Goal: Task Accomplishment & Management: Use online tool/utility

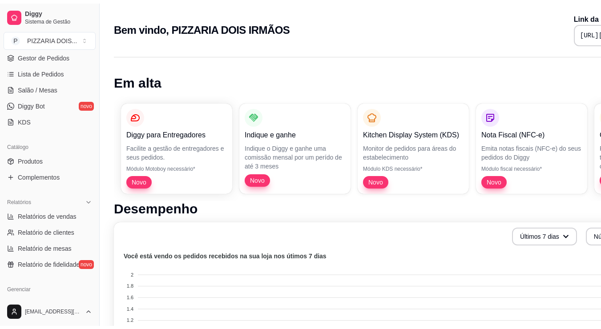
scroll to position [178, 0]
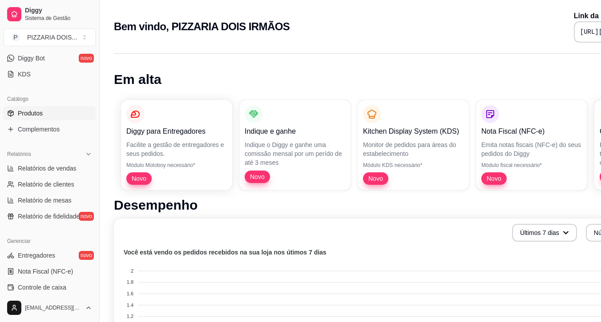
click at [42, 118] on span "Produtos" at bounding box center [30, 113] width 25 height 9
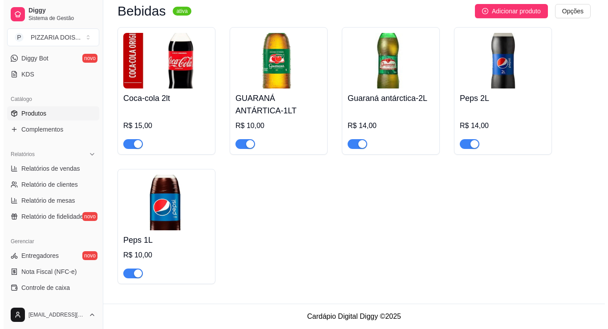
scroll to position [1544, 0]
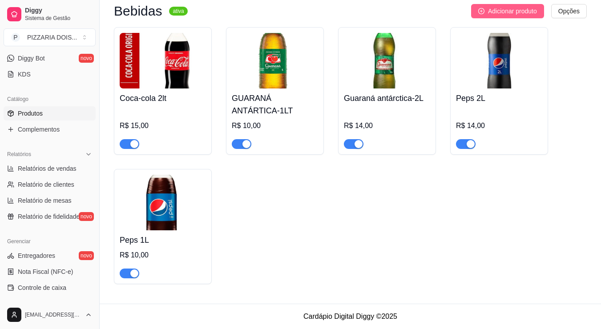
click at [504, 16] on span "Adicionar produto" at bounding box center [512, 11] width 49 height 10
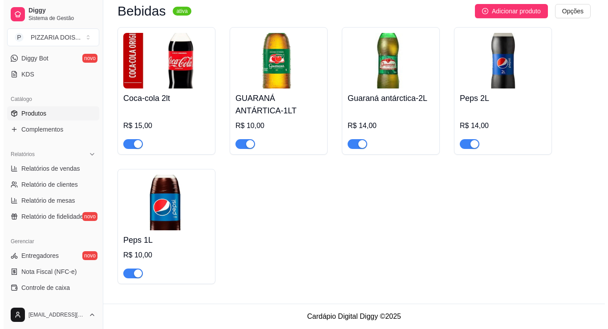
scroll to position [1494, 0]
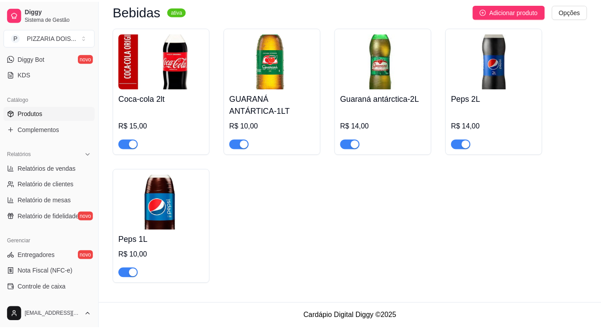
scroll to position [1360, 0]
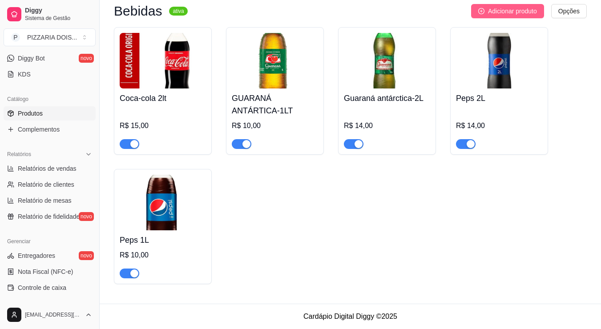
click at [504, 16] on span "Adicionar produto" at bounding box center [512, 11] width 49 height 10
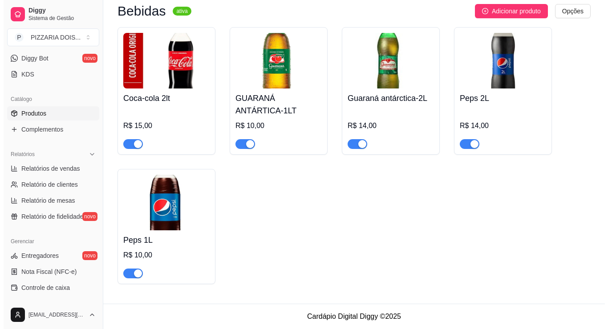
scroll to position [1500, 0]
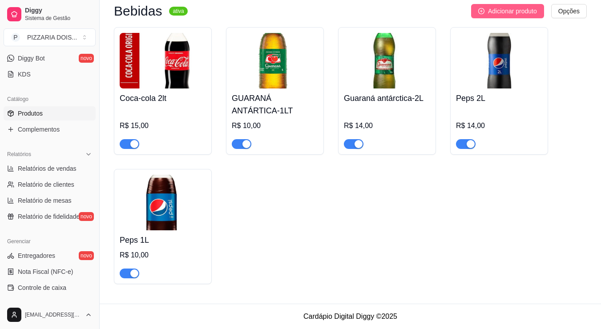
click at [495, 16] on span "Adicionar produto" at bounding box center [512, 11] width 49 height 10
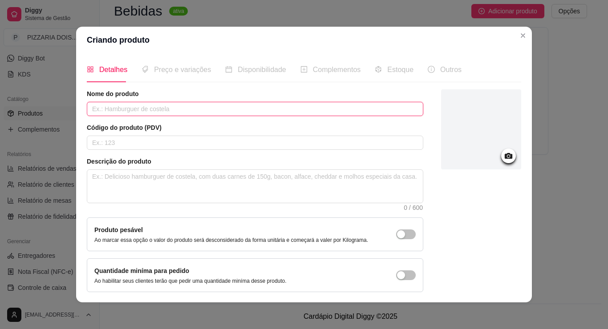
click at [204, 116] on input "text" at bounding box center [255, 109] width 336 height 14
type input "p"
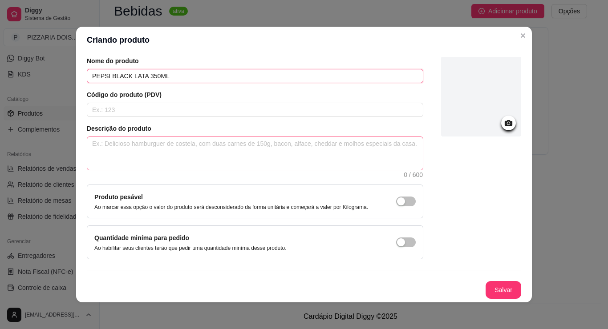
scroll to position [93, 0]
type input "PEPSI BLACK LATA 350ML"
click at [520, 282] on button "Salvar" at bounding box center [503, 290] width 35 height 17
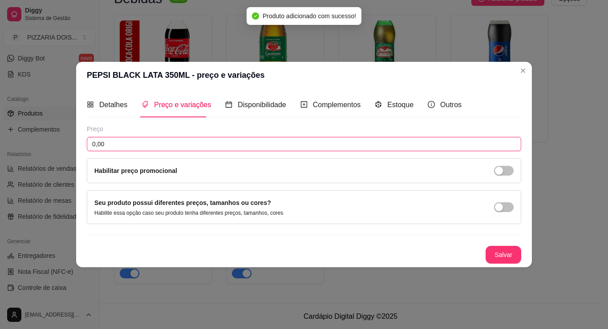
click at [149, 142] on input "0,00" at bounding box center [304, 144] width 434 height 14
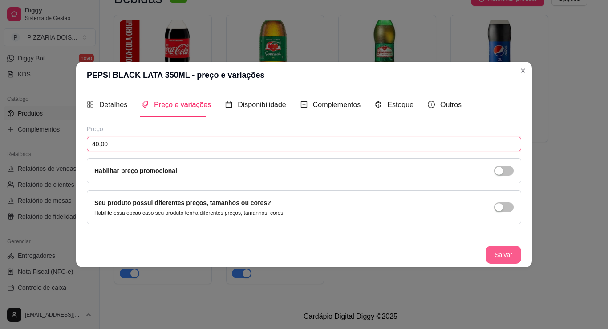
type input "40,00"
click at [520, 264] on button "Salvar" at bounding box center [503, 254] width 35 height 17
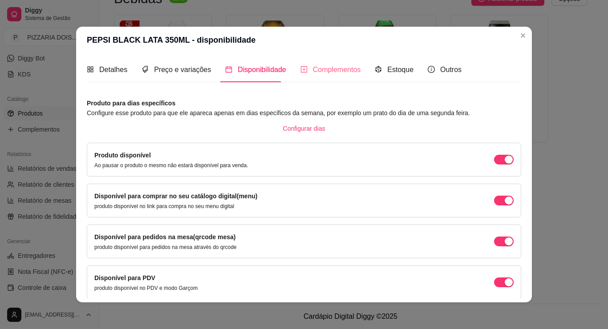
click at [300, 82] on div "Complementos" at bounding box center [330, 69] width 60 height 25
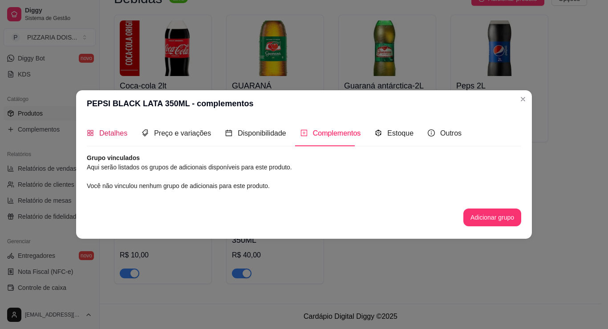
click at [99, 133] on span "Detalhes" at bounding box center [113, 133] width 28 height 8
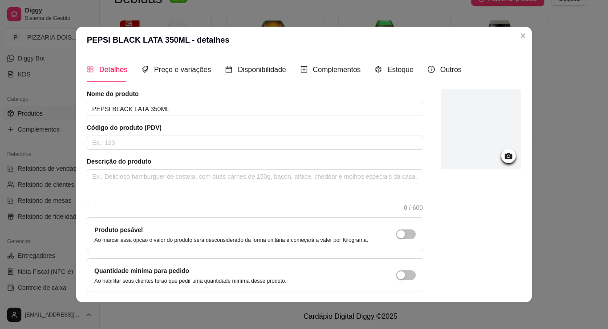
click at [521, 160] on div at bounding box center [481, 129] width 80 height 80
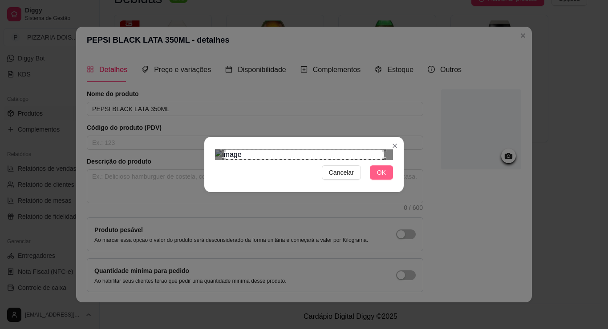
click at [393, 180] on button "OK" at bounding box center [381, 172] width 23 height 14
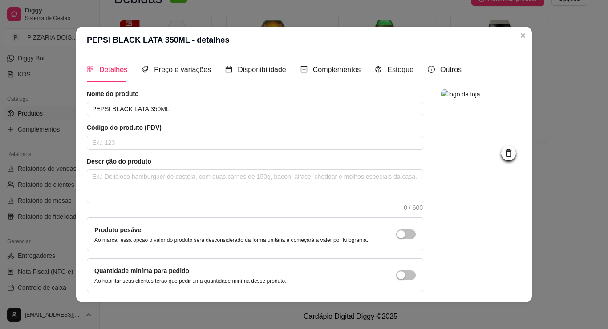
scroll to position [93, 0]
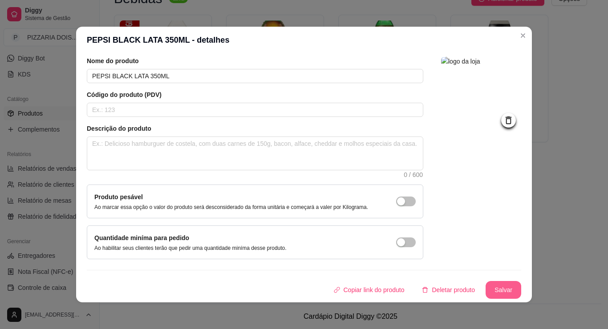
click at [521, 281] on button "Salvar" at bounding box center [503, 290] width 36 height 18
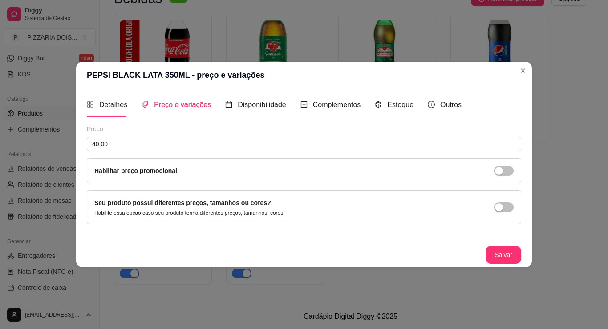
scroll to position [0, 0]
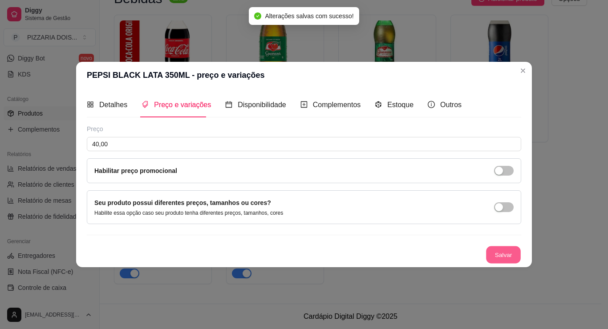
click at [520, 264] on button "Salvar" at bounding box center [503, 254] width 35 height 17
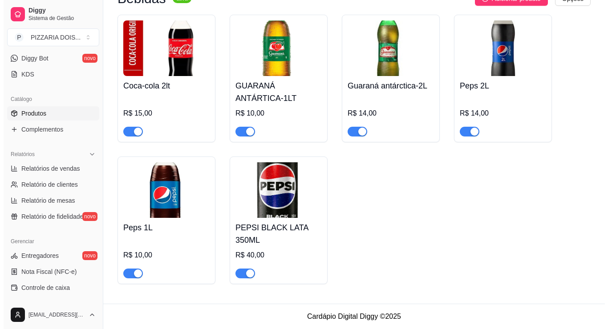
scroll to position [1023, 0]
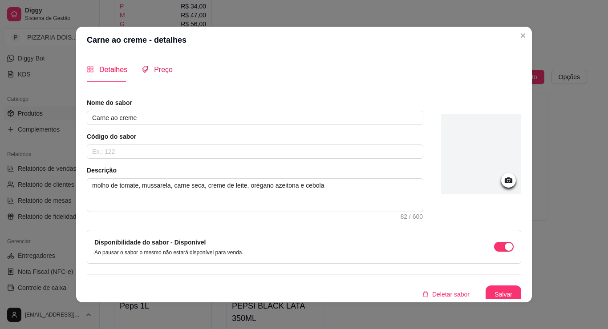
click at [154, 73] on span "Preço" at bounding box center [163, 70] width 19 height 8
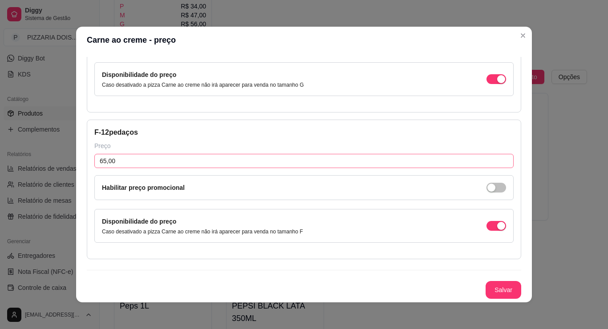
scroll to position [489, 0]
click at [94, 168] on input "65,00" at bounding box center [303, 161] width 419 height 14
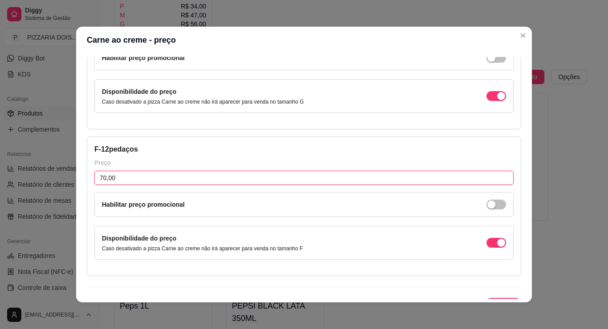
type input "70,00"
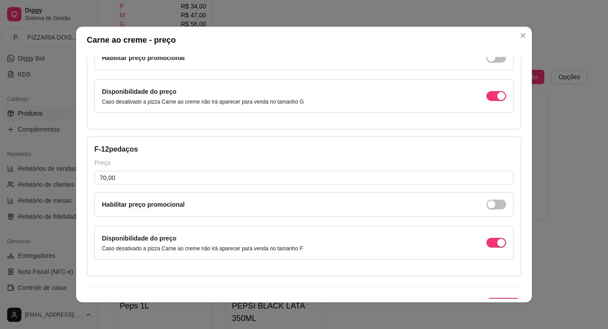
click at [172, 38] on input "56,00" at bounding box center [303, 31] width 419 height 14
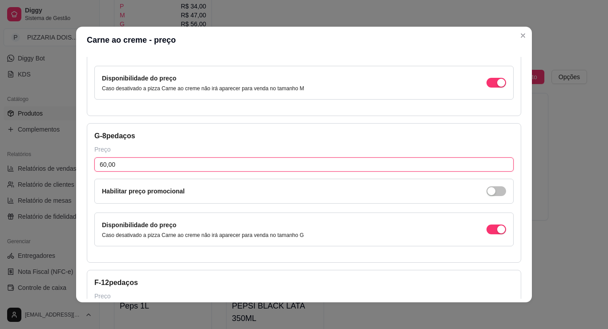
scroll to position [178, 0]
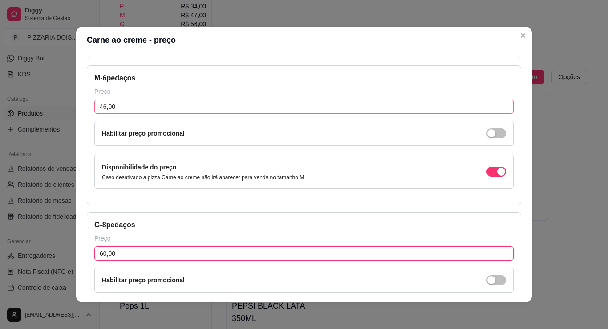
type input "60,00"
click at [138, 114] on input "46,00" at bounding box center [303, 107] width 419 height 14
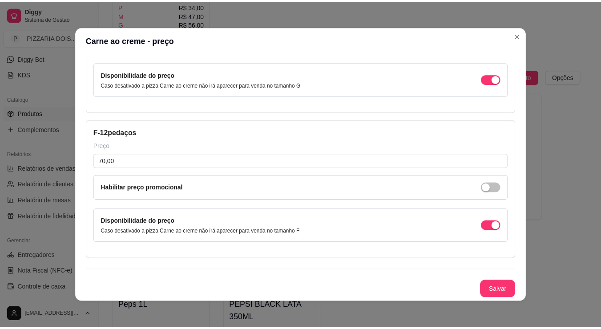
scroll to position [568, 0]
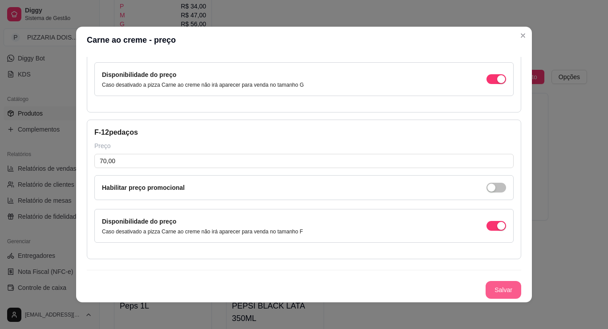
type input "47,00"
click at [521, 281] on button "Salvar" at bounding box center [503, 290] width 36 height 18
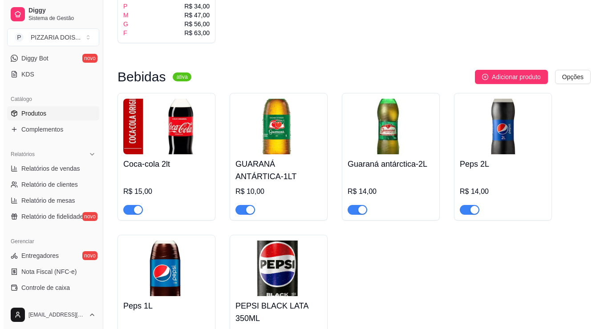
scroll to position [979, 0]
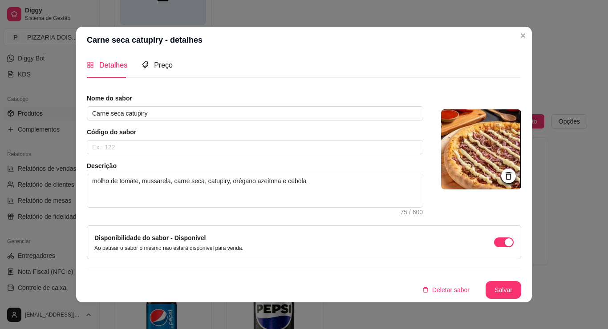
scroll to position [0, 0]
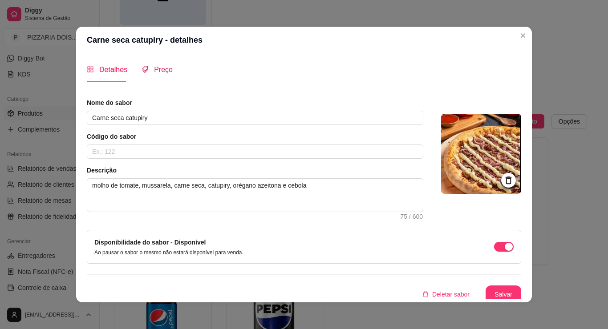
click at [154, 73] on span "Preço" at bounding box center [163, 70] width 19 height 8
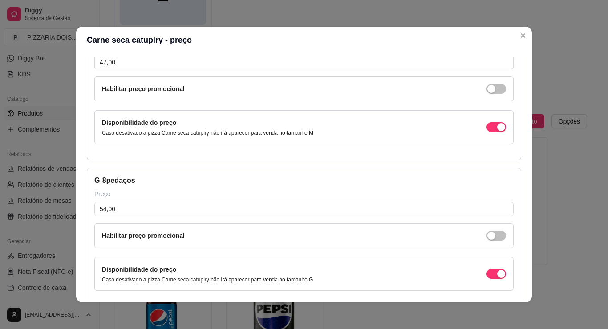
scroll to position [267, 0]
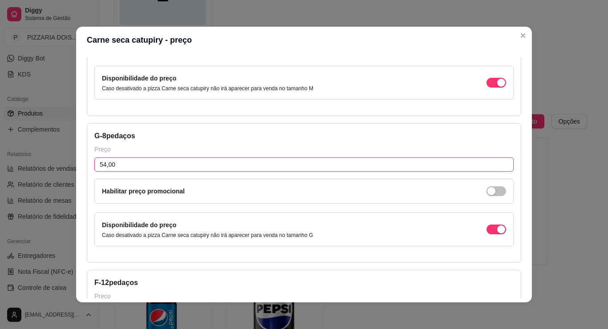
click at [94, 172] on input "54,00" at bounding box center [303, 164] width 419 height 14
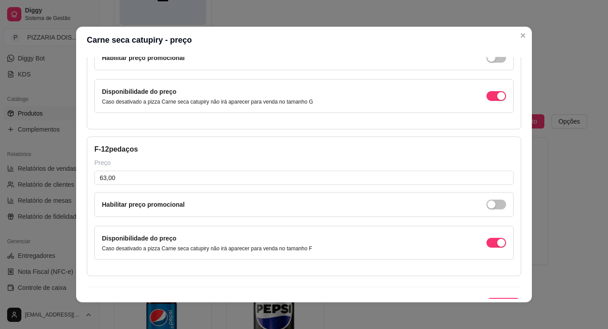
scroll to position [489, 0]
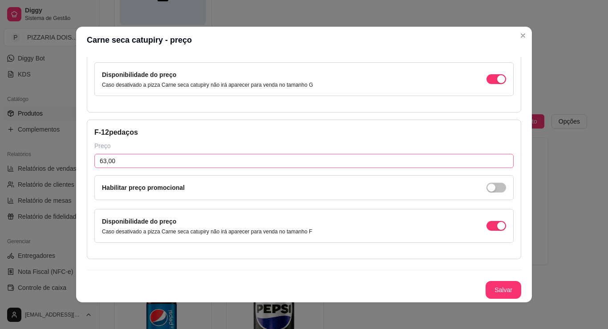
type input "60,00"
click at [130, 168] on input "63,00" at bounding box center [303, 161] width 419 height 14
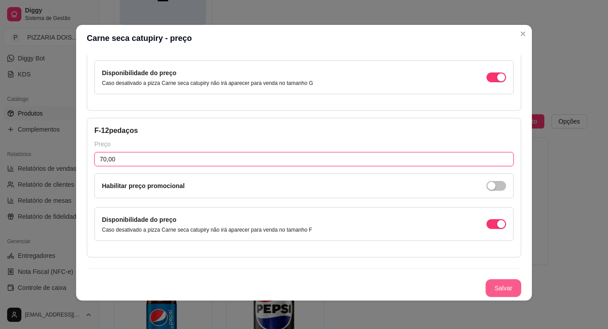
type input "70,00"
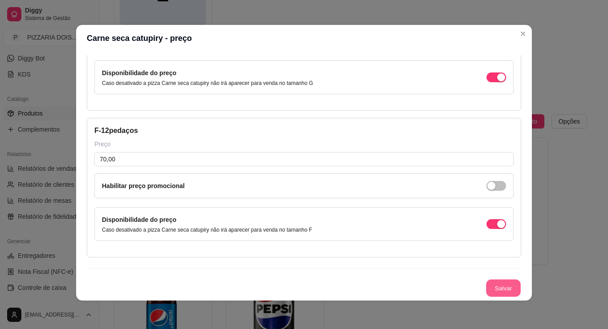
click at [520, 280] on button "Salvar" at bounding box center [503, 288] width 35 height 17
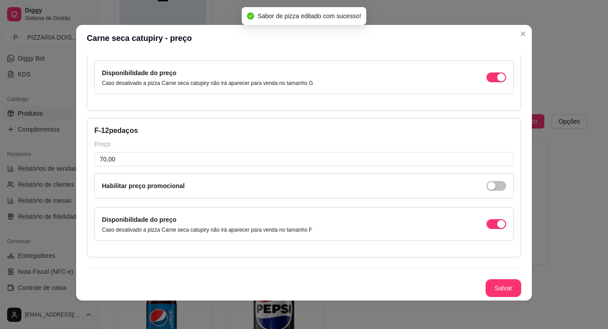
scroll to position [0, 0]
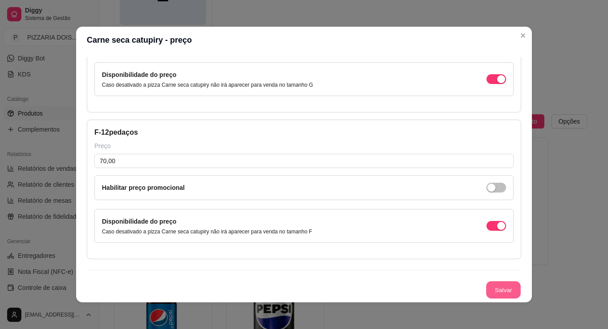
click at [520, 282] on button "Salvar" at bounding box center [503, 290] width 35 height 17
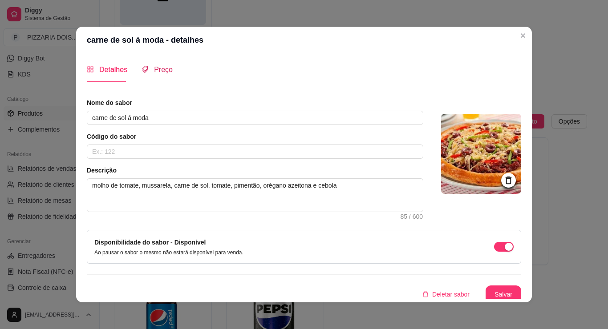
click at [141, 75] on div "Preço" at bounding box center [156, 69] width 31 height 11
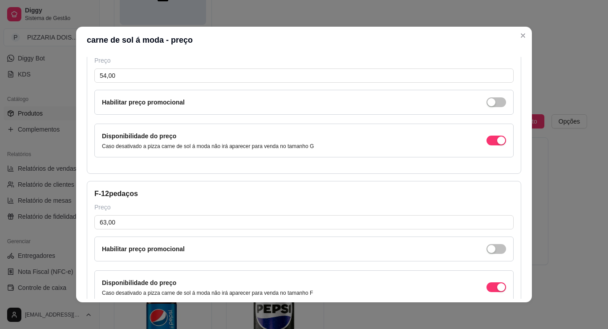
scroll to position [445, 0]
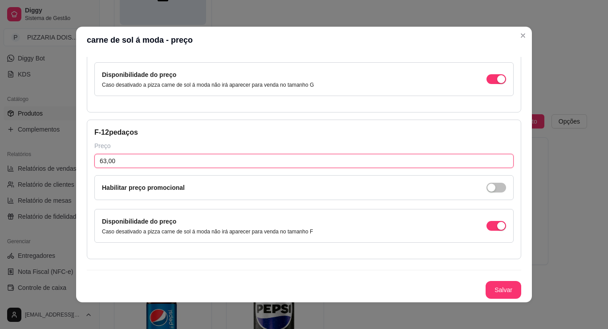
click at [106, 168] on input "63,00" at bounding box center [303, 161] width 419 height 14
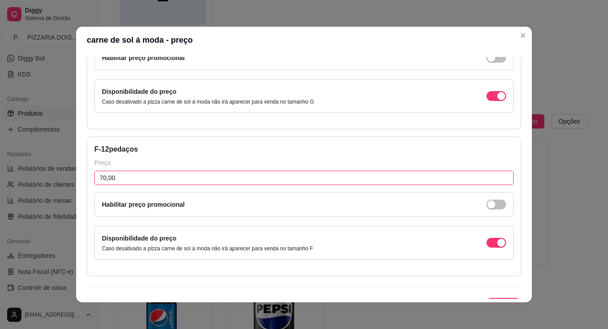
scroll to position [356, 0]
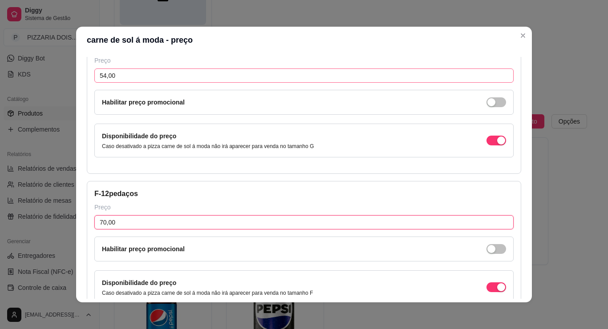
type input "70,00"
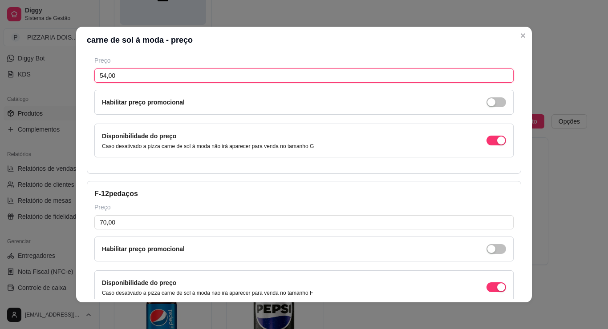
click at [105, 83] on input "54,00" at bounding box center [303, 76] width 419 height 14
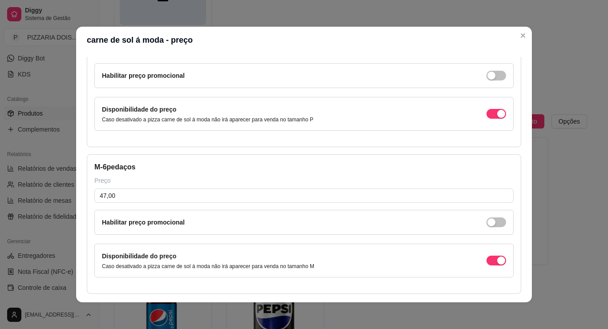
scroll to position [0, 0]
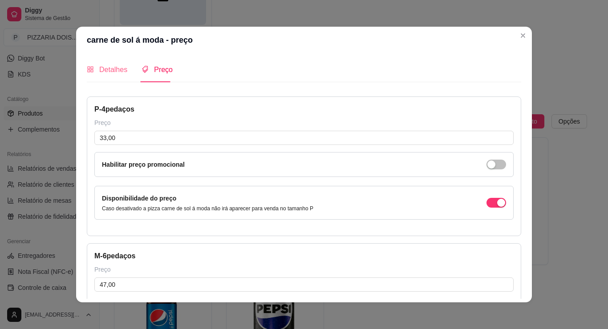
click at [87, 77] on div "Detalhes" at bounding box center [107, 69] width 40 height 25
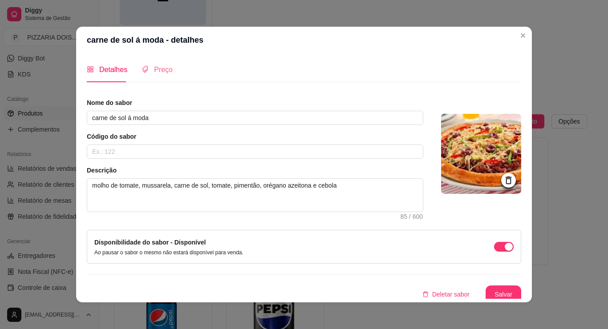
click at [141, 82] on div "Preço" at bounding box center [156, 69] width 31 height 25
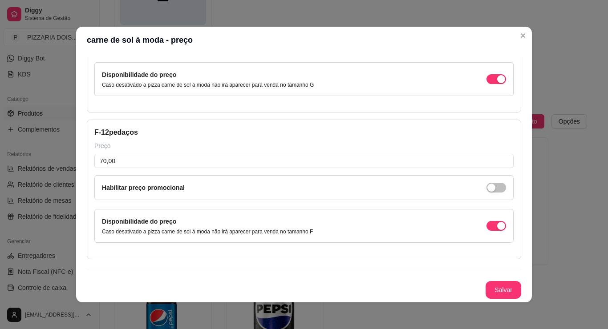
scroll to position [400, 0]
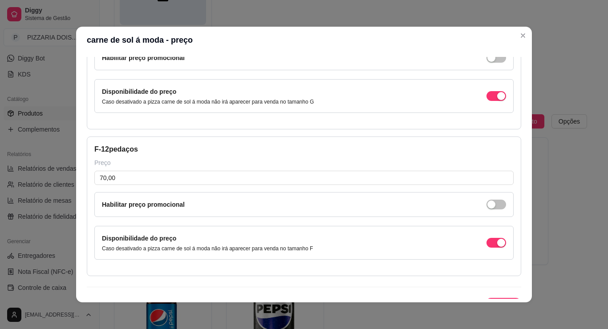
click at [95, 38] on input "54,00" at bounding box center [303, 31] width 419 height 14
type input "0,00"
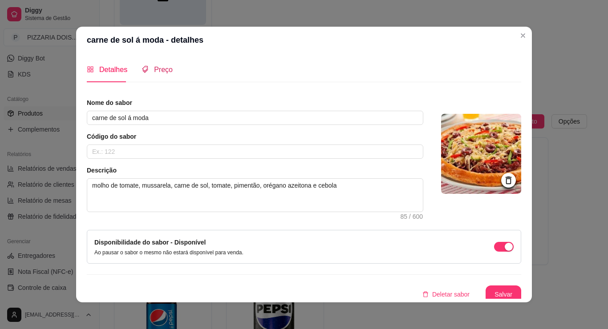
click at [154, 73] on span "Preço" at bounding box center [163, 70] width 19 height 8
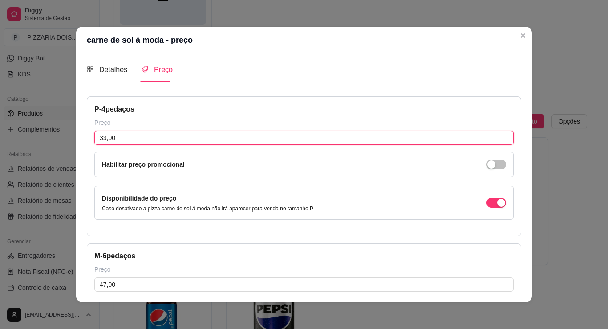
click at [105, 145] on input "33,00" at bounding box center [303, 138] width 419 height 14
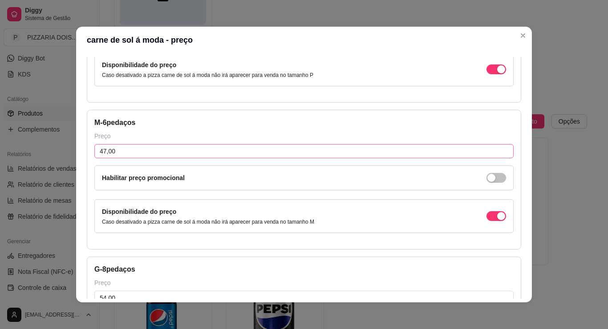
type input "34,00"
click at [94, 158] on input "47,00" at bounding box center [303, 151] width 419 height 14
type input "47,00"
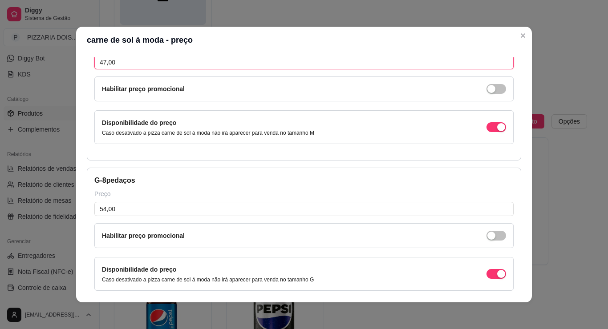
scroll to position [311, 0]
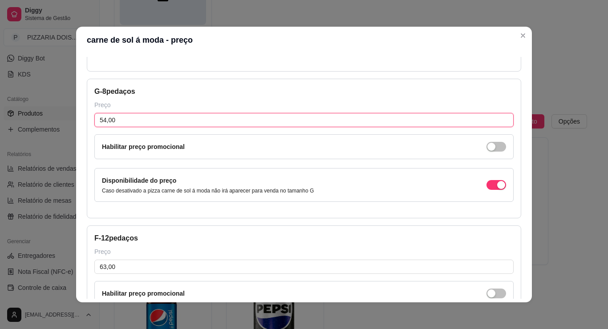
click at [94, 127] on input "54,00" at bounding box center [303, 120] width 419 height 14
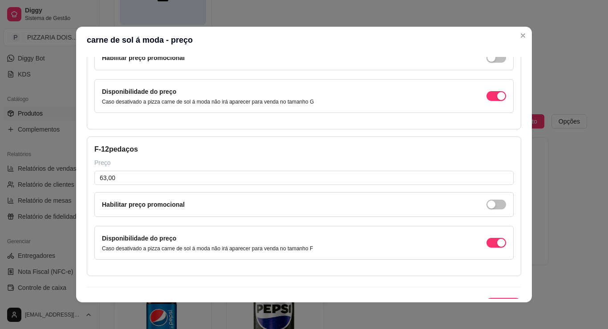
scroll to position [445, 0]
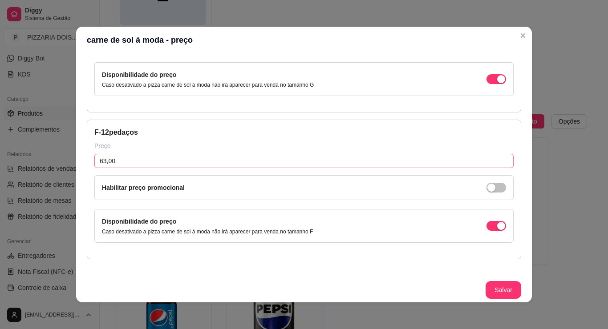
type input "60,00"
click at [94, 168] on input "63,00" at bounding box center [303, 161] width 419 height 14
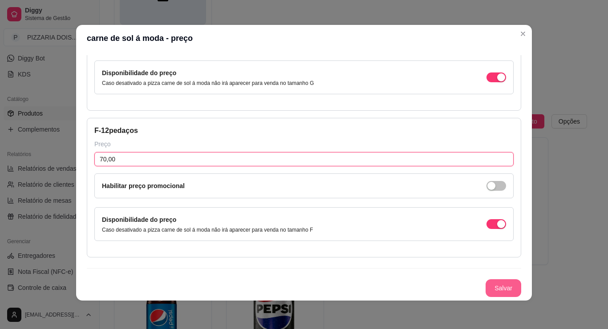
type input "70,00"
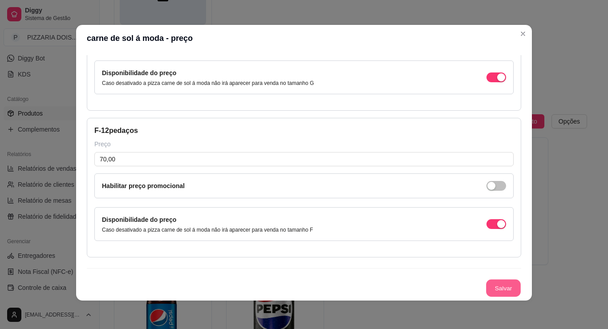
click at [520, 280] on button "Salvar" at bounding box center [503, 288] width 35 height 17
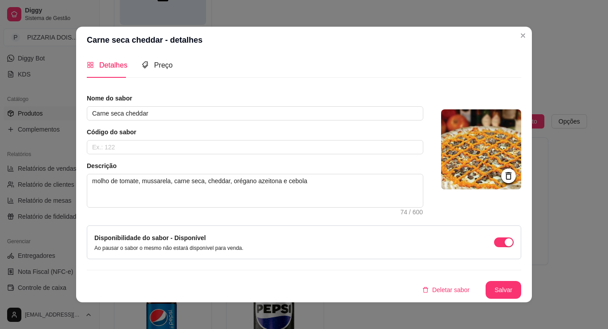
scroll to position [0, 0]
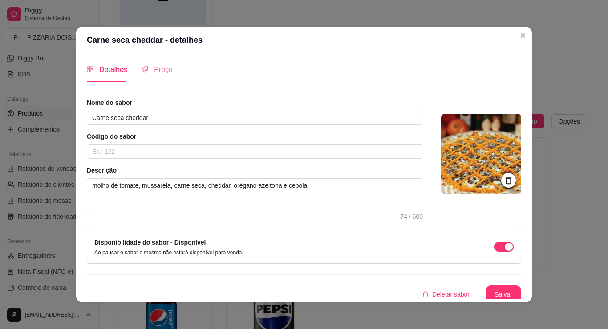
click at [141, 82] on div "Preço" at bounding box center [156, 69] width 31 height 25
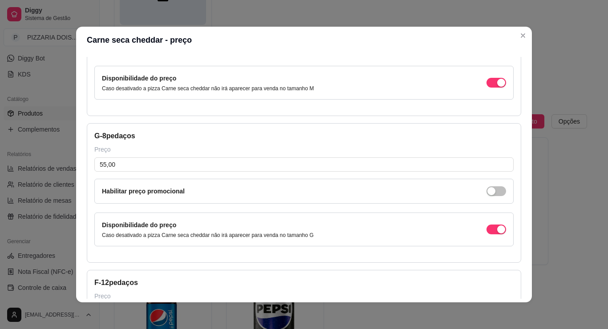
scroll to position [356, 0]
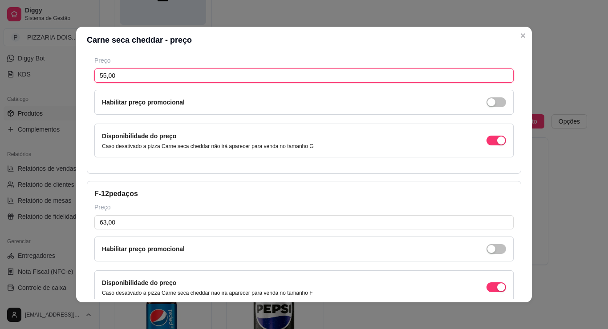
click at [107, 83] on input "55,00" at bounding box center [303, 76] width 419 height 14
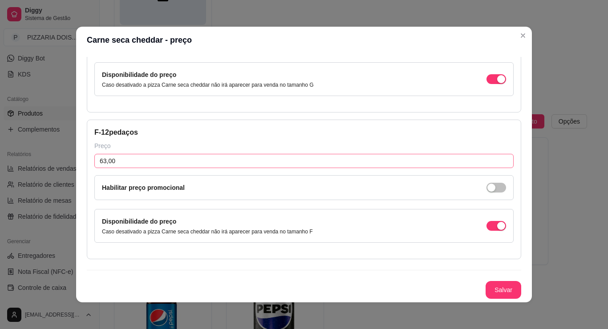
type input "59,00"
click at [103, 164] on input "63,00" at bounding box center [303, 161] width 419 height 14
type input "69,00"
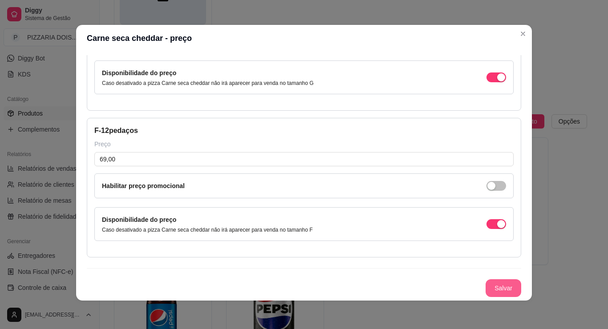
click at [521, 279] on button "Salvar" at bounding box center [503, 288] width 36 height 18
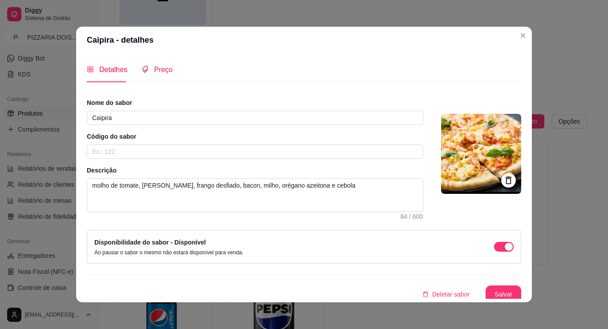
click at [154, 73] on span "Preço" at bounding box center [163, 70] width 19 height 8
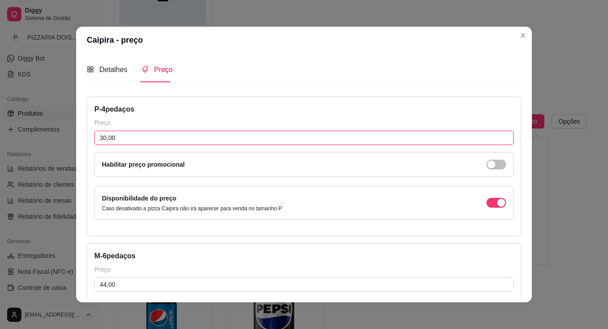
click at [96, 145] on input "30,00" at bounding box center [303, 138] width 419 height 14
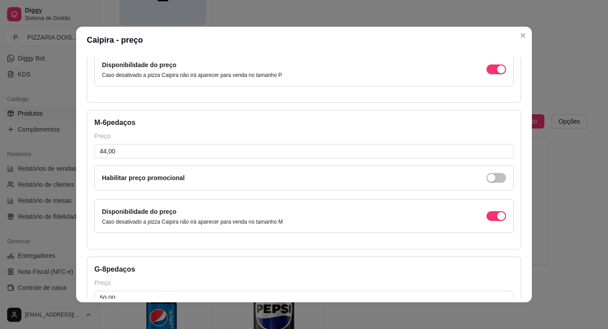
scroll to position [178, 0]
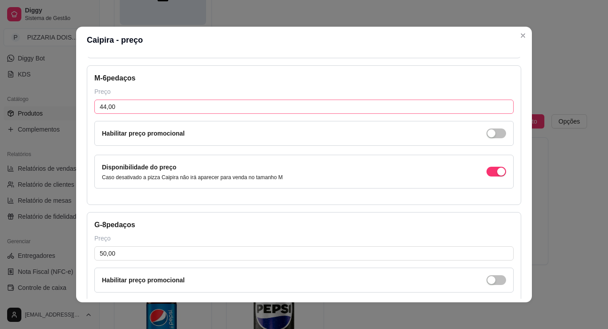
type input "33,00"
click at [111, 114] on input "44,00" at bounding box center [303, 107] width 419 height 14
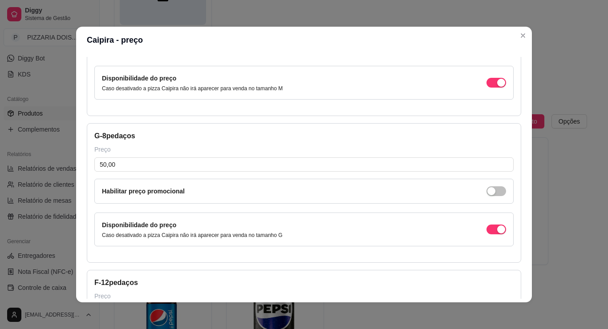
scroll to position [311, 0]
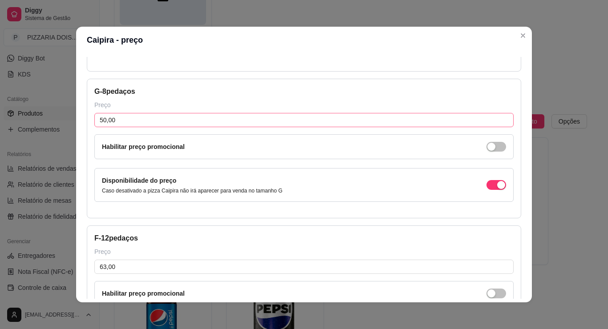
type input "47,00"
click at [113, 127] on input "50,00" at bounding box center [303, 120] width 419 height 14
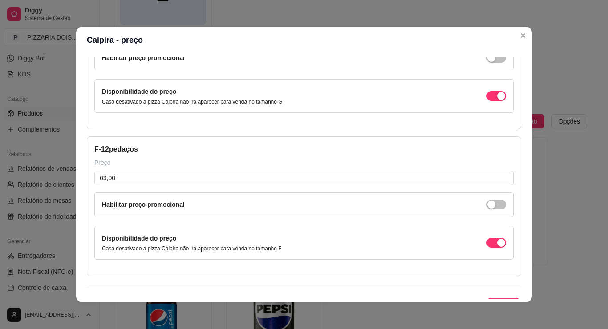
scroll to position [489, 0]
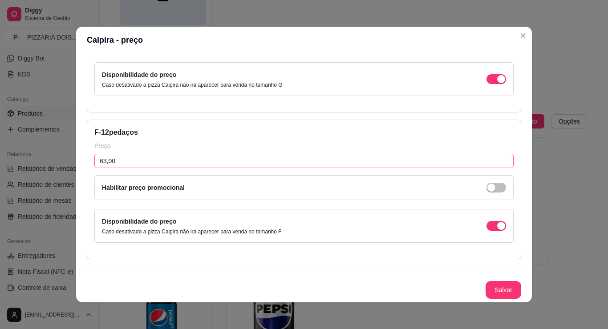
type input "56,00"
click at [109, 168] on input "63,00" at bounding box center [303, 161] width 419 height 14
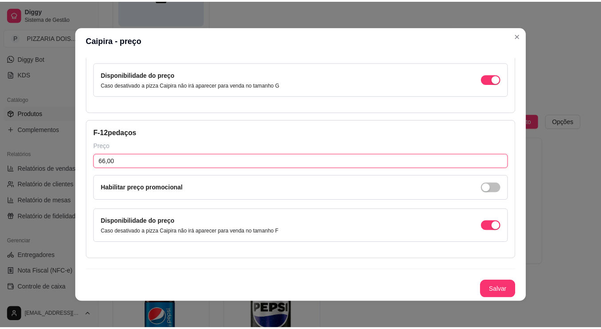
scroll to position [568, 0]
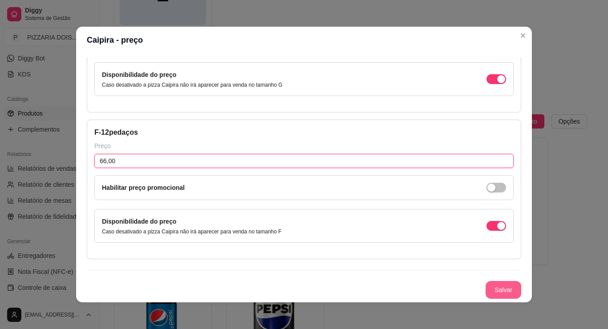
type input "66,00"
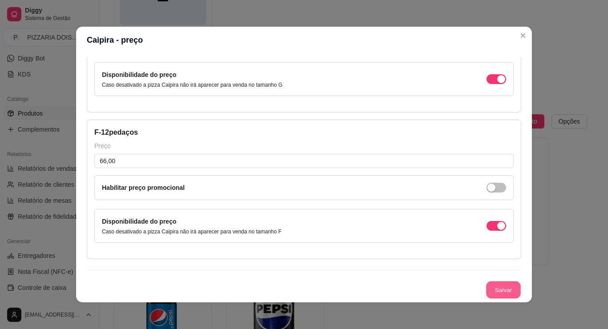
click at [520, 282] on button "Salvar" at bounding box center [503, 290] width 35 height 17
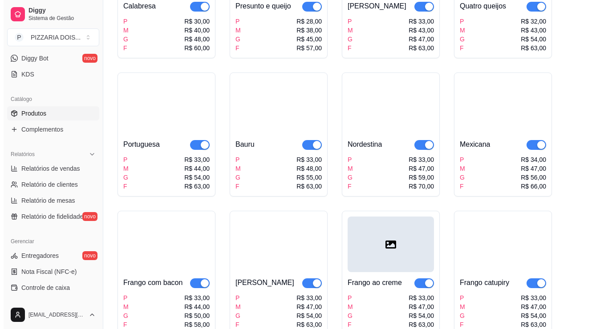
scroll to position [0, 0]
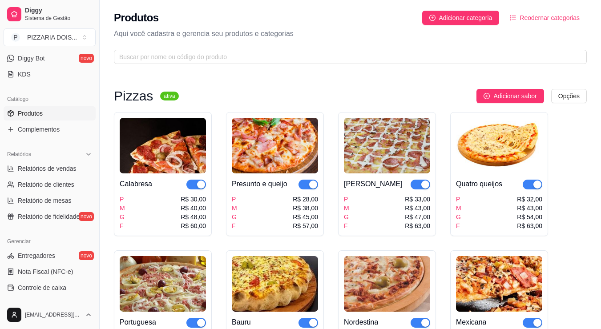
click at [425, 173] on img at bounding box center [387, 146] width 86 height 56
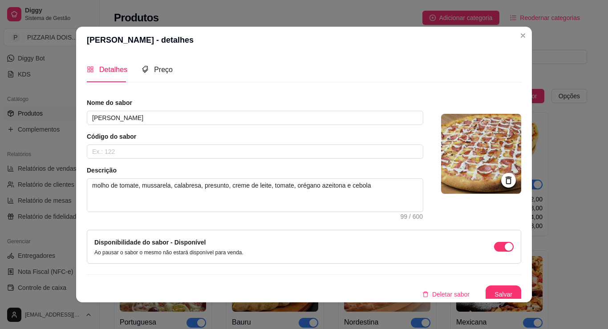
scroll to position [58, 0]
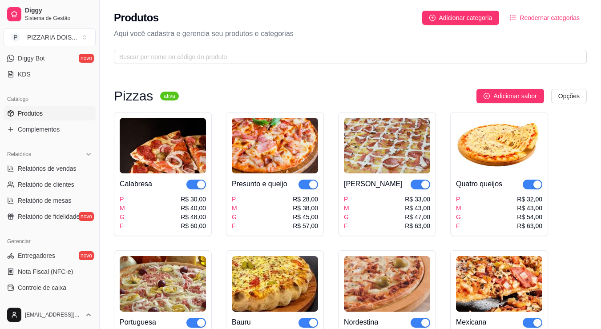
click at [405, 173] on img at bounding box center [387, 146] width 86 height 56
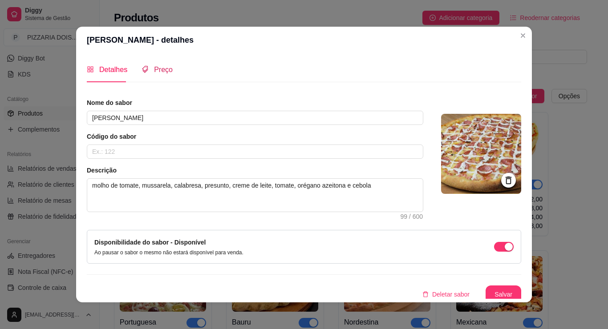
click at [141, 75] on div "Preço" at bounding box center [156, 69] width 31 height 11
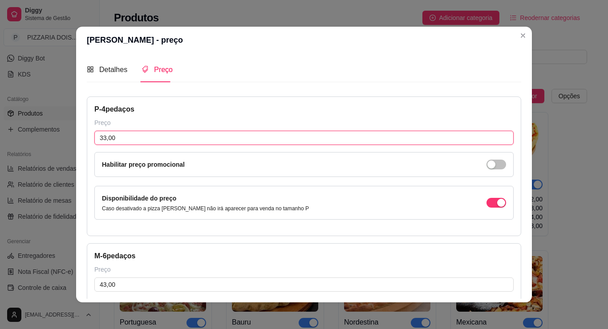
click at [94, 145] on input "33,00" at bounding box center [303, 138] width 419 height 14
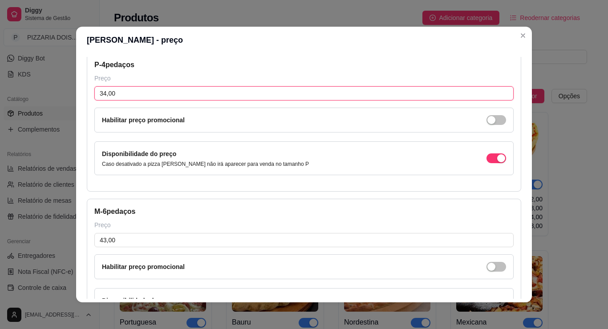
scroll to position [89, 0]
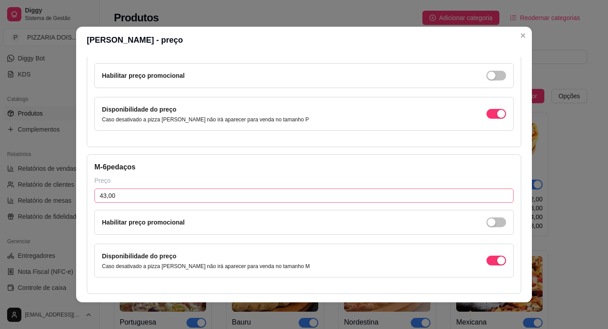
type input "34,00"
click at [102, 203] on input "43,00" at bounding box center [303, 196] width 419 height 14
click at [99, 203] on input "43,00" at bounding box center [303, 196] width 419 height 14
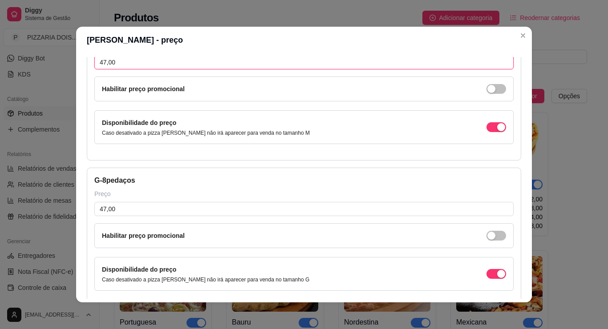
scroll to position [311, 0]
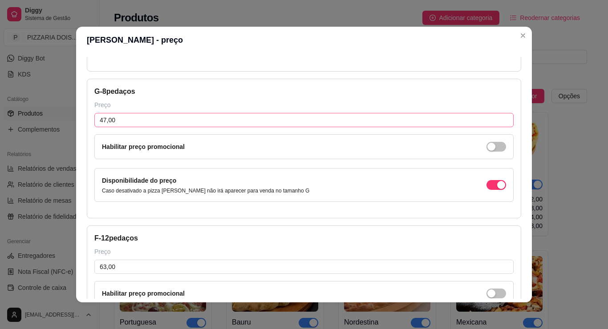
type input "47,00"
click at [129, 127] on input "47,00" at bounding box center [303, 120] width 419 height 14
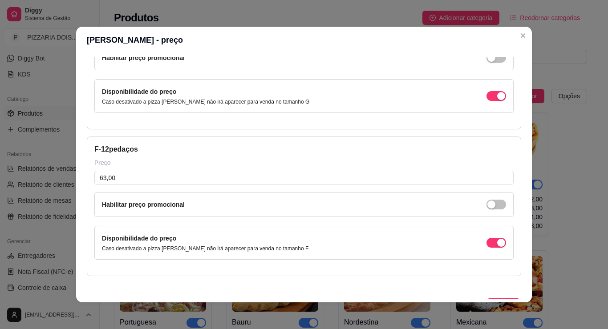
scroll to position [489, 0]
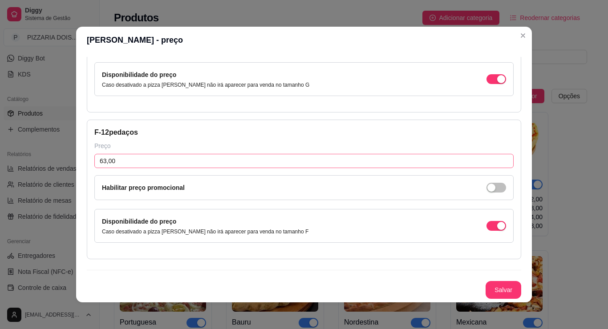
type input "56,00"
click at [109, 168] on input "63,00" at bounding box center [303, 161] width 419 height 14
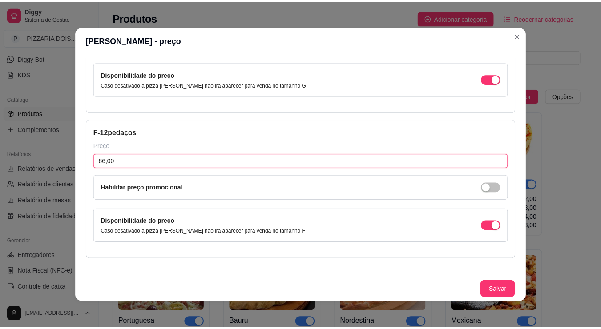
scroll to position [2, 0]
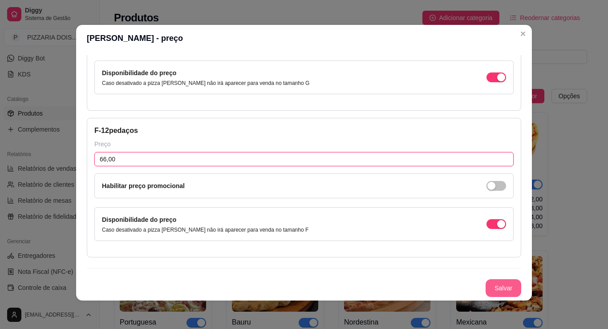
type input "66,00"
click at [521, 285] on button "Salvar" at bounding box center [503, 288] width 36 height 18
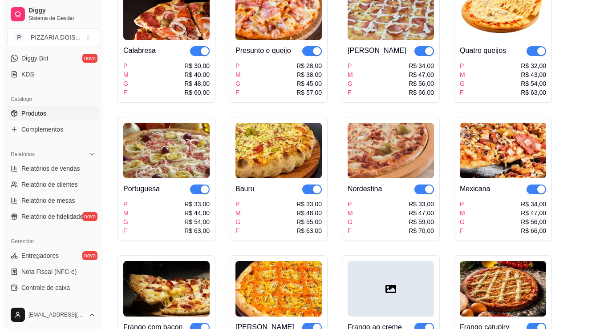
scroll to position [178, 0]
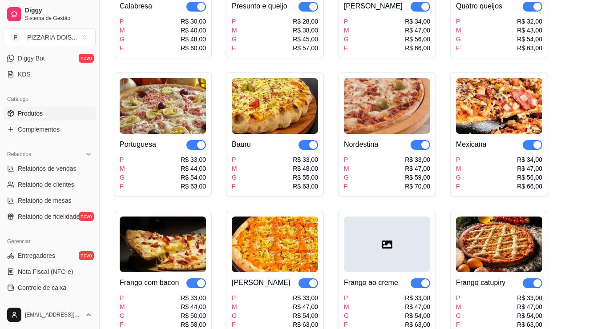
click at [318, 134] on img at bounding box center [275, 106] width 86 height 56
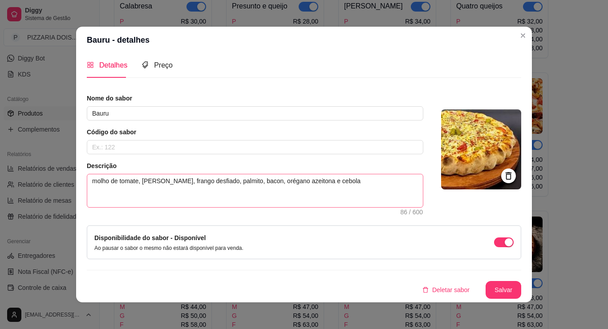
scroll to position [0, 0]
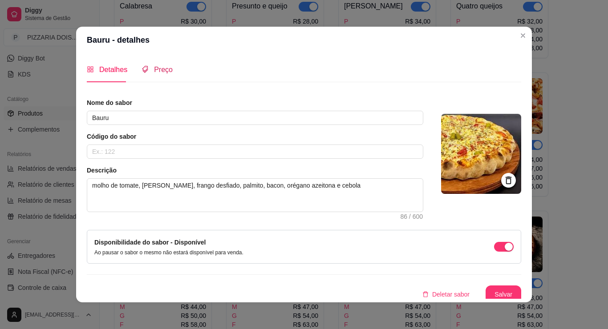
click at [141, 75] on div "Preço" at bounding box center [156, 69] width 31 height 11
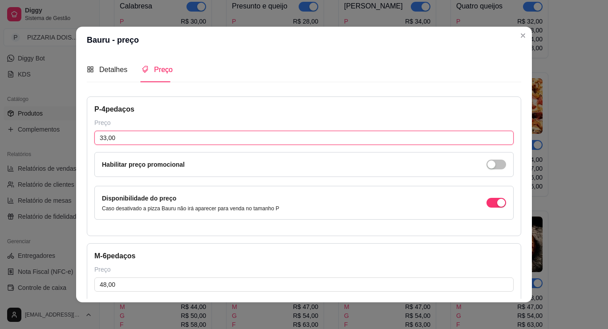
click at [99, 145] on input "33,00" at bounding box center [303, 138] width 419 height 14
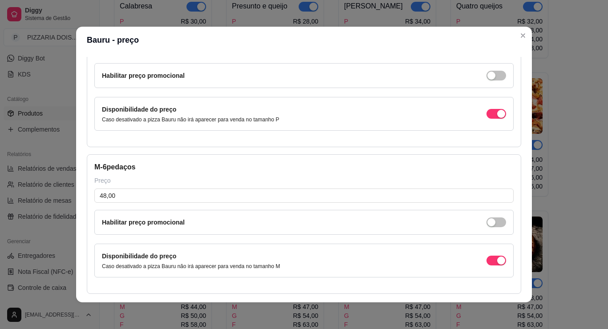
scroll to position [178, 0]
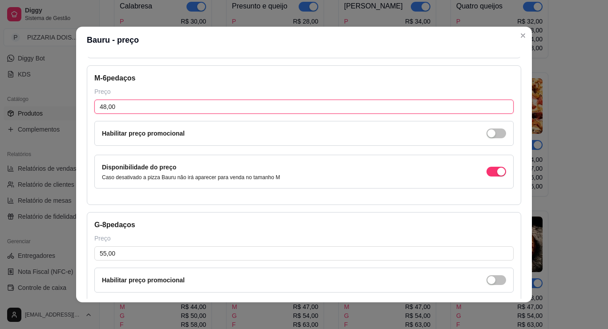
click at [96, 114] on input "48,00" at bounding box center [303, 107] width 419 height 14
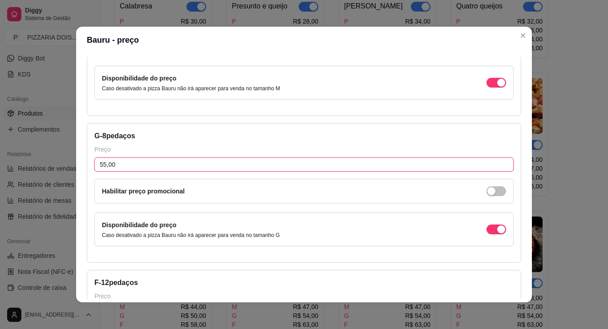
click at [94, 172] on input "55,00" at bounding box center [303, 164] width 419 height 14
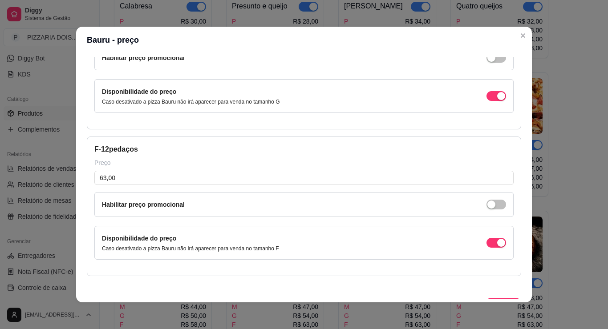
scroll to position [445, 0]
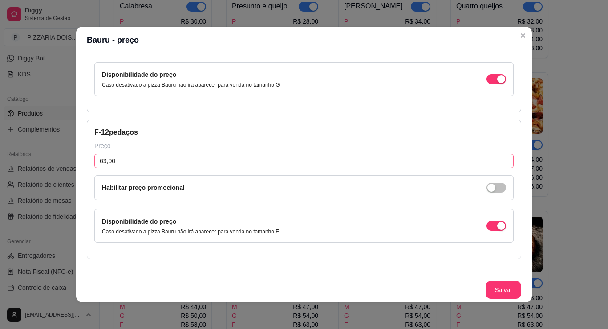
type input "59,00"
click at [114, 168] on input "63,00" at bounding box center [303, 161] width 419 height 14
type input "69,00"
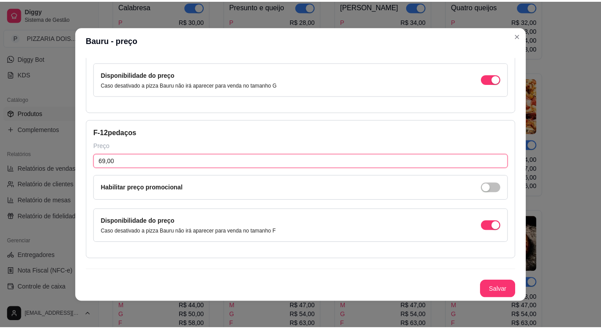
scroll to position [2, 0]
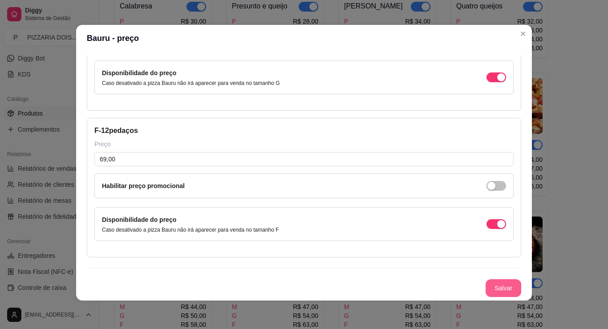
click at [521, 279] on button "Salvar" at bounding box center [503, 288] width 36 height 18
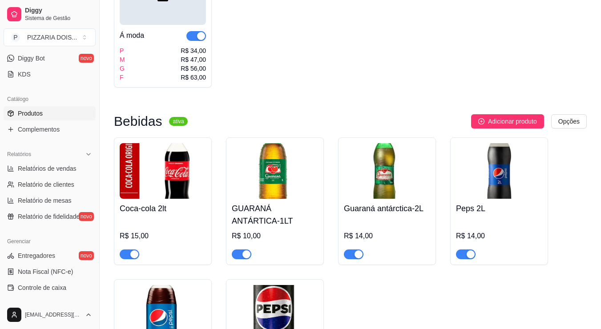
scroll to position [1023, 0]
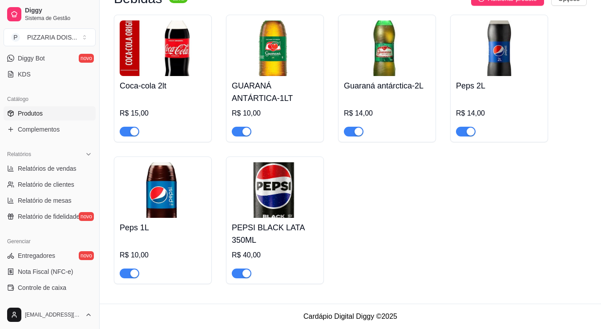
scroll to position [1157, 0]
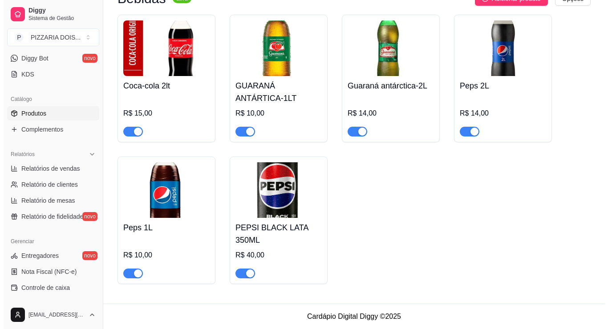
scroll to position [1690, 0]
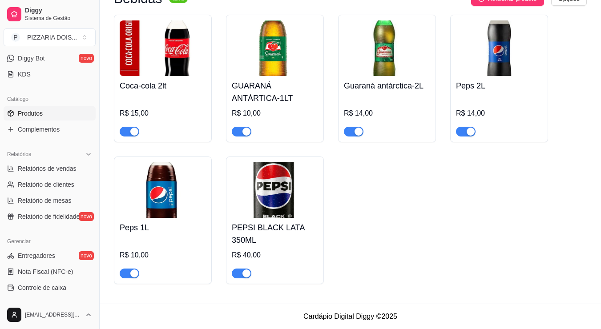
click at [318, 222] on h4 "PEPSI BLACK LATA 350ML" at bounding box center [275, 234] width 86 height 25
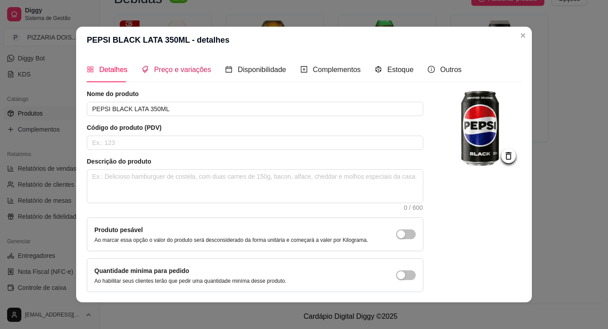
click at [141, 75] on div "Preço e variações" at bounding box center [175, 69] width 69 height 11
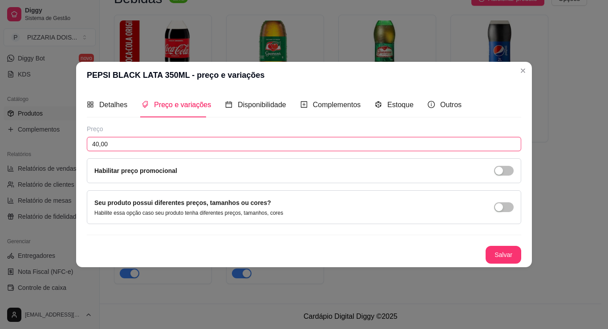
click at [92, 139] on input "40,00" at bounding box center [304, 144] width 434 height 14
type input "4,00"
click at [521, 264] on button "Salvar" at bounding box center [503, 255] width 36 height 18
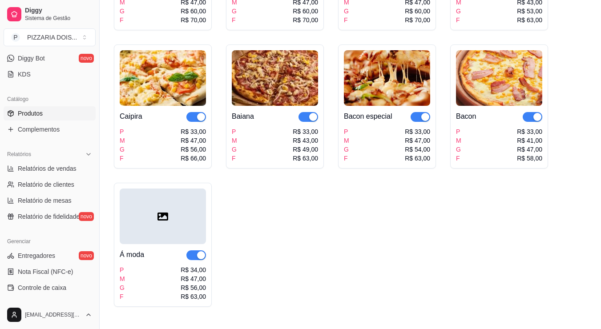
scroll to position [670, 0]
